Goal: Communication & Community: Participate in discussion

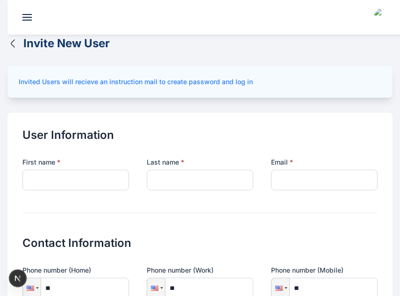
click at [10, 44] on icon "button" at bounding box center [12, 43] width 11 height 11
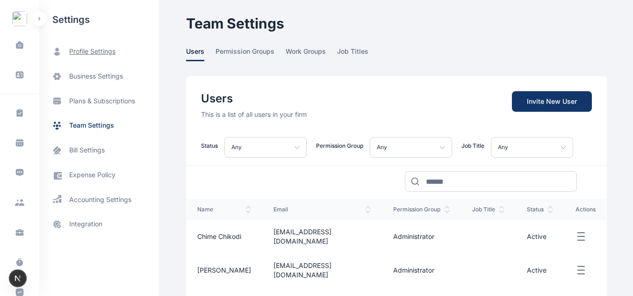
click at [89, 47] on span "profile settings" at bounding box center [92, 52] width 46 height 10
click at [43, 19] on button "button" at bounding box center [39, 18] width 15 height 15
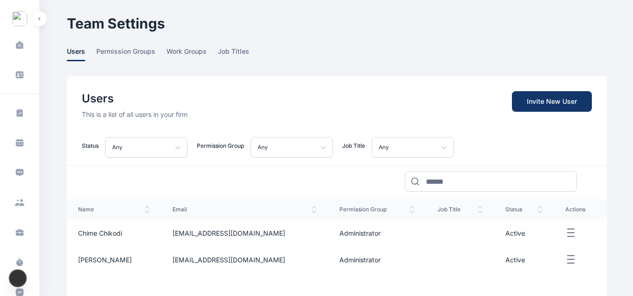
click at [35, 22] on button "button" at bounding box center [39, 18] width 15 height 15
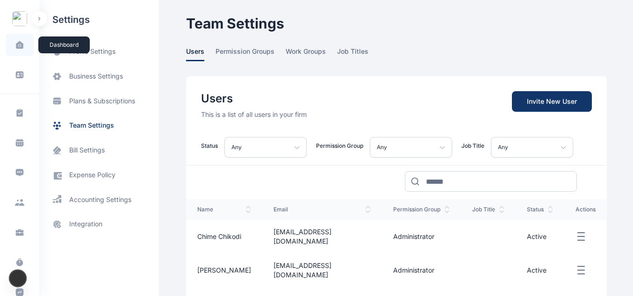
click at [21, 41] on icon at bounding box center [19, 45] width 8 height 8
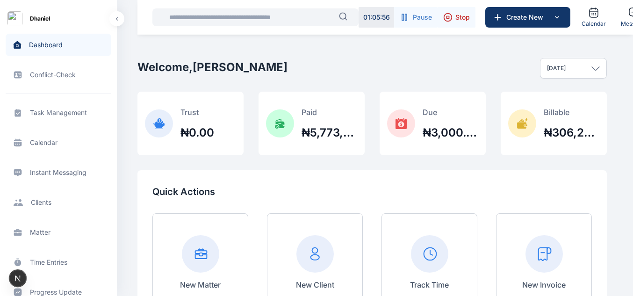
click at [113, 20] on button "button" at bounding box center [116, 18] width 15 height 15
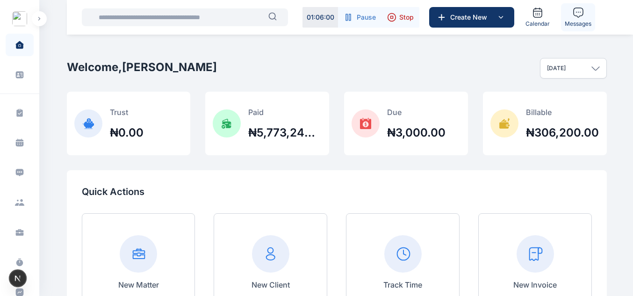
click at [400, 20] on span "Messages" at bounding box center [578, 23] width 27 height 7
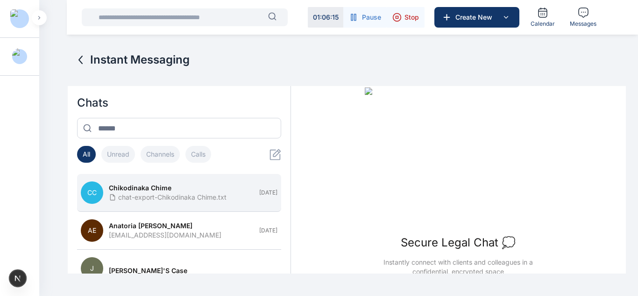
click at [168, 183] on span "Chikodinaka Chime" at bounding box center [140, 187] width 63 height 9
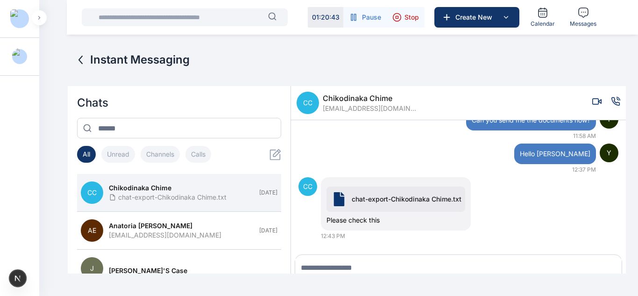
scroll to position [34, 0]
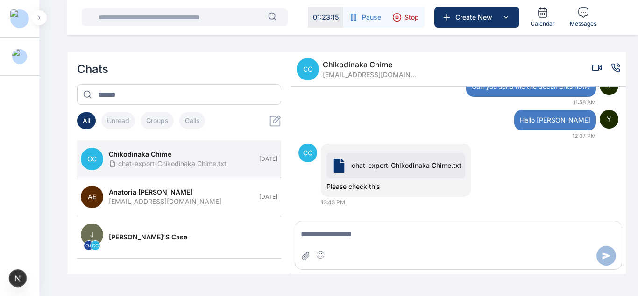
click at [270, 118] on icon at bounding box center [275, 120] width 11 height 11
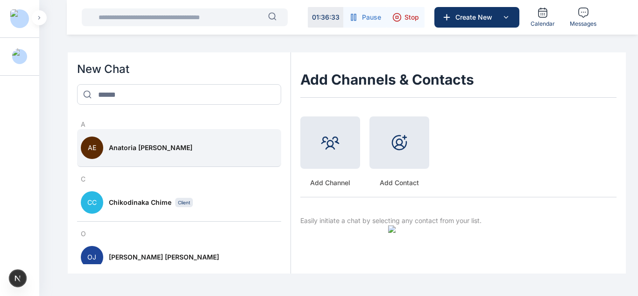
click at [114, 161] on button "AE Anatoria Eddie" at bounding box center [179, 148] width 204 height 38
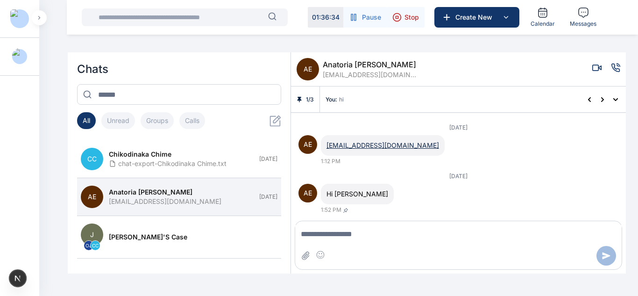
scroll to position [457, 0]
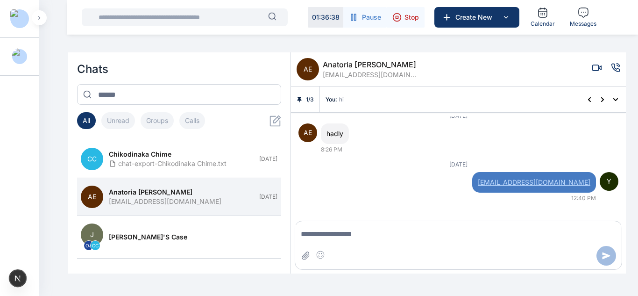
click at [164, 123] on button "Groups" at bounding box center [157, 120] width 33 height 17
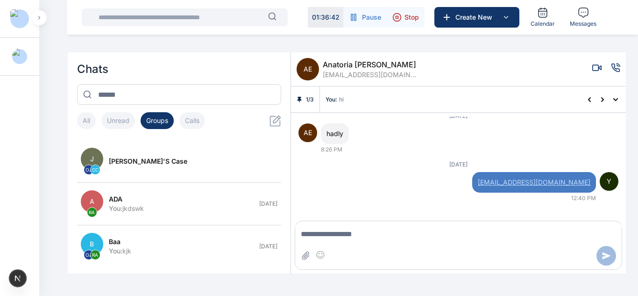
click at [272, 121] on icon at bounding box center [276, 121] width 12 height 12
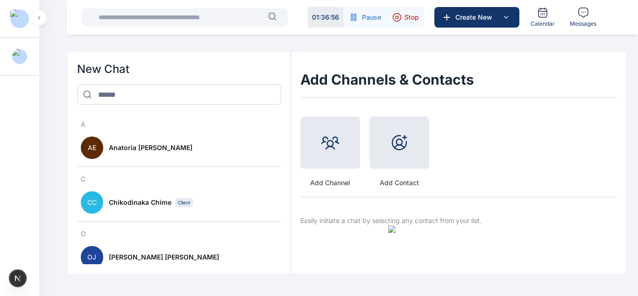
click at [333, 154] on div at bounding box center [331, 142] width 60 height 52
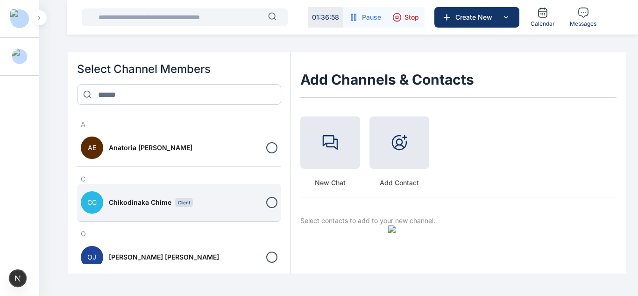
drag, startPoint x: 233, startPoint y: 142, endPoint x: 240, endPoint y: 197, distance: 56.0
click at [240, 197] on div "A AE Anatoria Eddie C CC Chikodinaka Chime Client O OJ Oluseyi Jonah R RA Rosel…" at bounding box center [179, 188] width 204 height 152
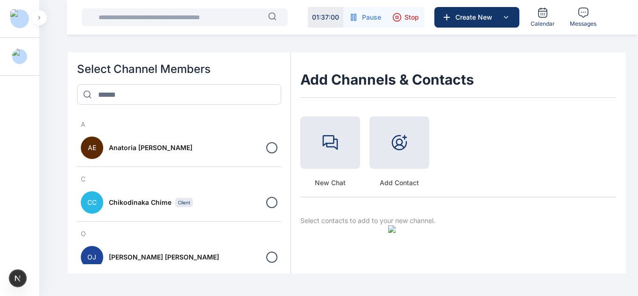
click at [323, 145] on icon at bounding box center [328, 140] width 12 height 11
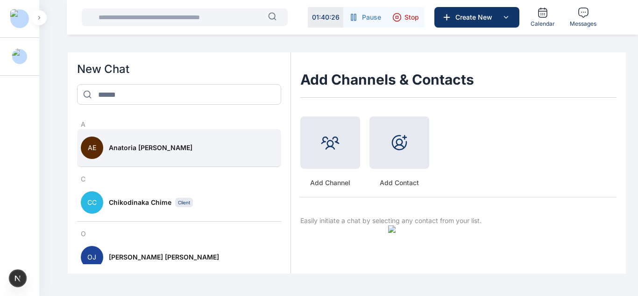
click at [200, 146] on div "Anatoria Eddie" at bounding box center [193, 147] width 169 height 9
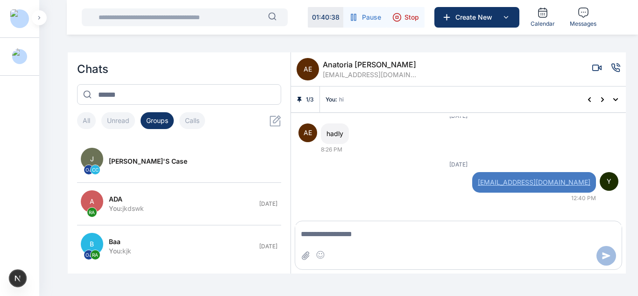
click at [325, 239] on textarea "Message input" at bounding box center [458, 234] width 327 height 19
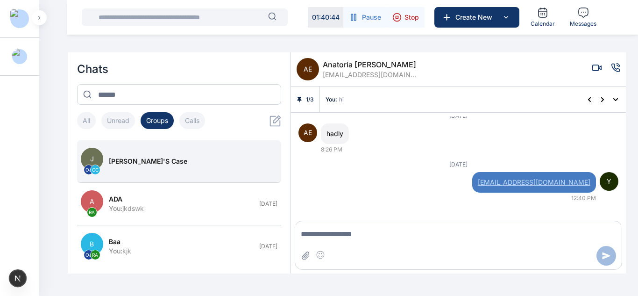
click at [101, 150] on div "J OJ CC" at bounding box center [92, 161] width 22 height 27
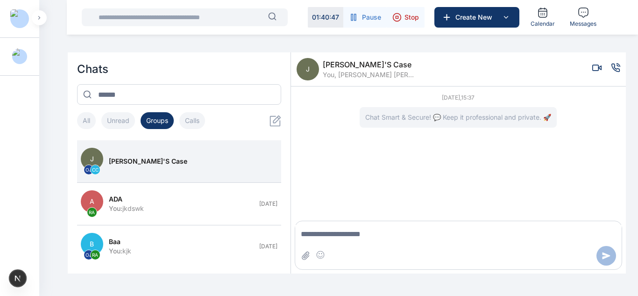
click at [315, 229] on textarea "Message input" at bounding box center [458, 234] width 327 height 19
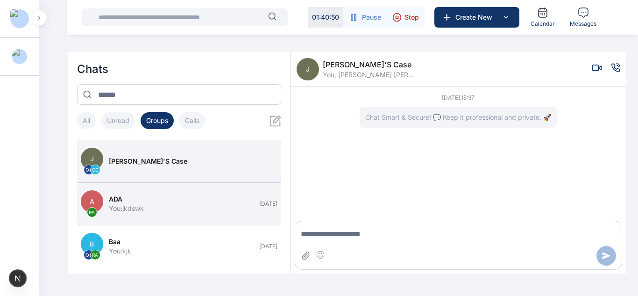
click at [208, 203] on div "ADA" at bounding box center [181, 198] width 145 height 9
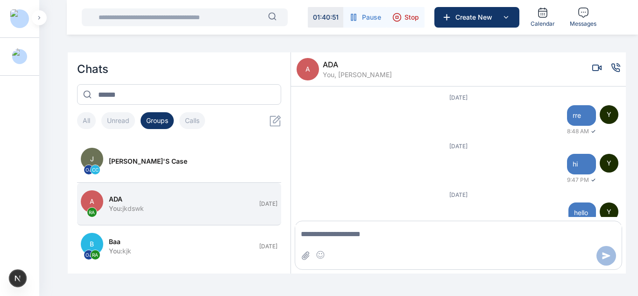
scroll to position [870, 0]
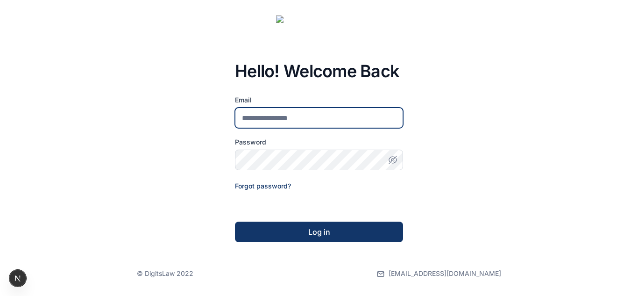
click at [362, 123] on input "email" at bounding box center [319, 117] width 168 height 21
type input "**********"
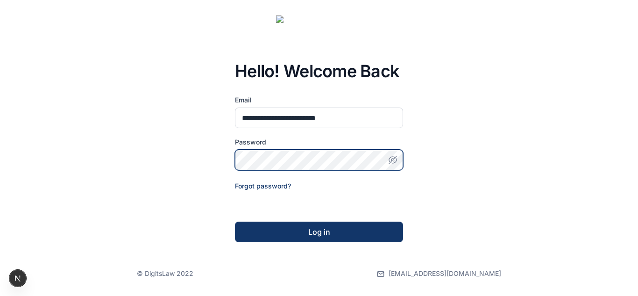
click at [235, 222] on button "Log in" at bounding box center [319, 232] width 168 height 21
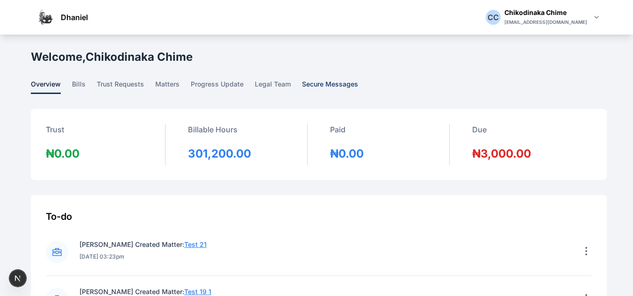
click at [315, 81] on span "secure messages" at bounding box center [330, 86] width 56 height 14
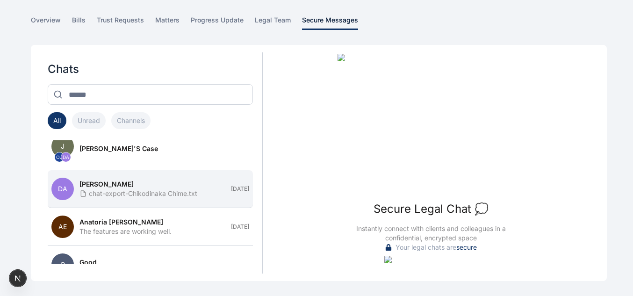
scroll to position [12, 0]
click at [165, 184] on div "[PERSON_NAME]" at bounding box center [152, 184] width 146 height 9
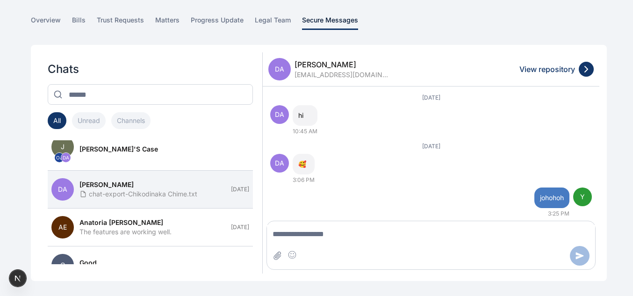
scroll to position [923, 0]
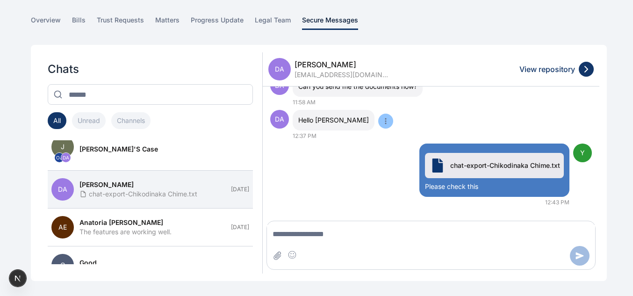
click at [382, 117] on icon at bounding box center [385, 120] width 7 height 7
click at [378, 130] on button "Pin" at bounding box center [396, 138] width 36 height 17
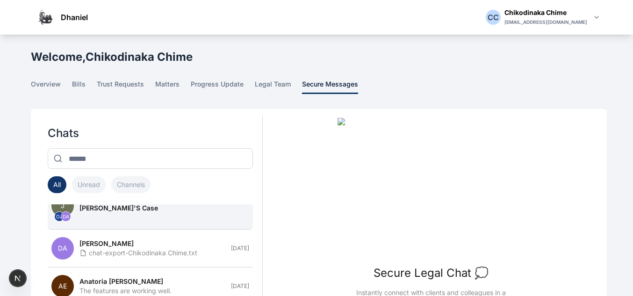
scroll to position [50, 0]
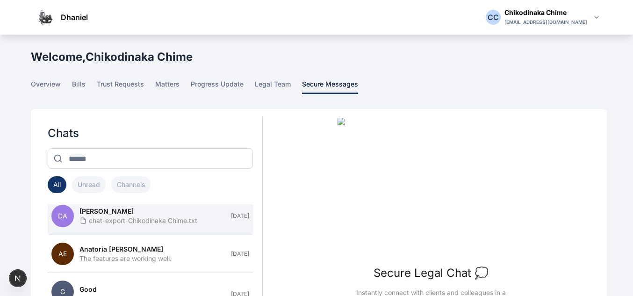
click at [129, 226] on button "DA Daniel Adekoya chat-export-Chikodinaka Chime.txt Sep 4" at bounding box center [150, 216] width 205 height 38
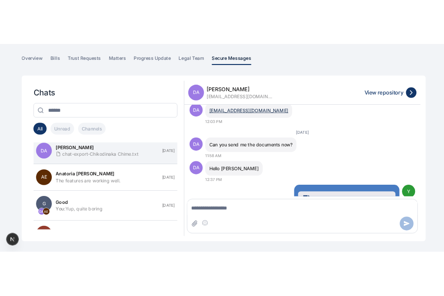
scroll to position [866, 0]
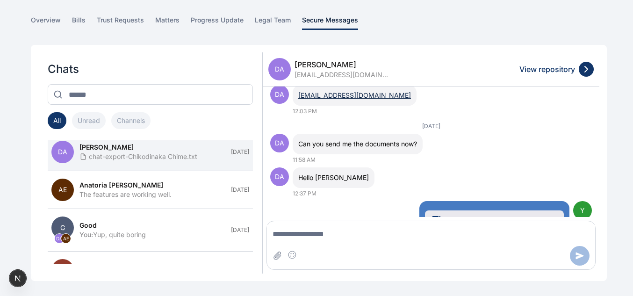
drag, startPoint x: 314, startPoint y: 153, endPoint x: 288, endPoint y: 112, distance: 48.1
click at [288, 112] on div "August 20, 2025 DA hi 10:45 AM August 22, 2025 DA 🥰 3:06 PM Y johohoh 3:25 PM A…" at bounding box center [431, 151] width 336 height 130
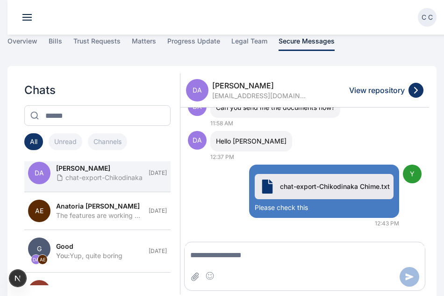
scroll to position [85, 0]
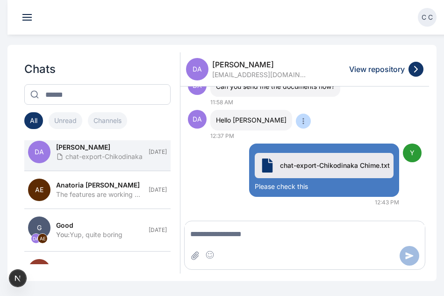
click at [296, 121] on div at bounding box center [303, 121] width 15 height 15
click at [300, 119] on icon at bounding box center [303, 120] width 7 height 7
click at [296, 130] on button "Pin" at bounding box center [314, 138] width 36 height 17
